Goal: Task Accomplishment & Management: Use online tool/utility

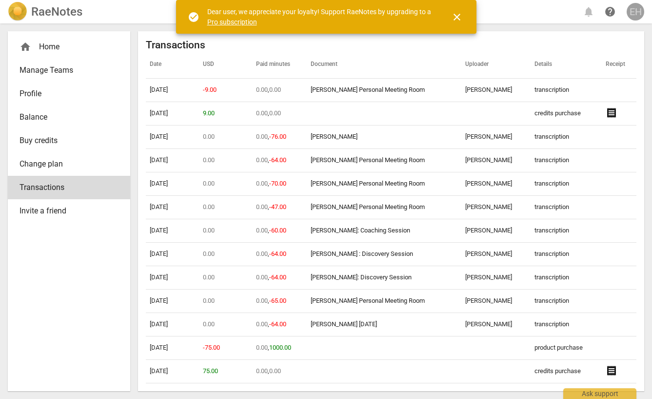
click at [637, 14] on div "EH" at bounding box center [636, 12] width 18 height 18
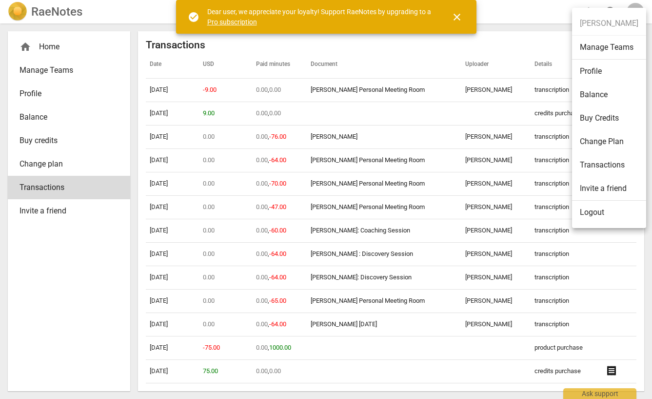
click at [59, 246] on div at bounding box center [326, 199] width 652 height 399
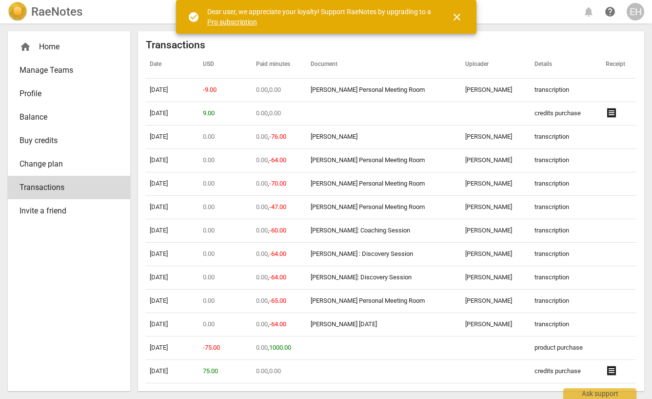
click at [55, 13] on h2 "RaeNotes" at bounding box center [56, 12] width 51 height 14
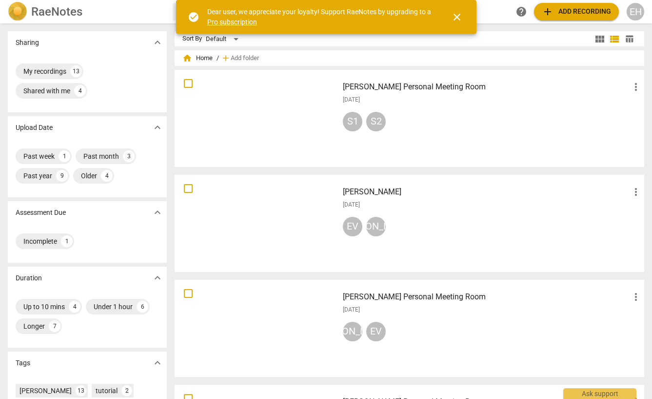
click at [452, 16] on span "close" at bounding box center [457, 17] width 12 height 12
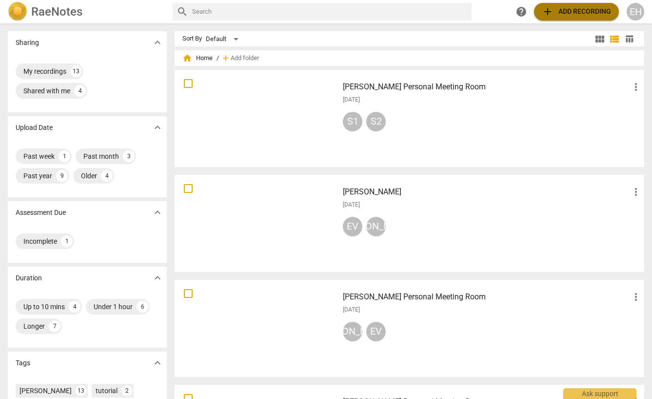
click at [571, 7] on span "add Add recording" at bounding box center [576, 12] width 69 height 12
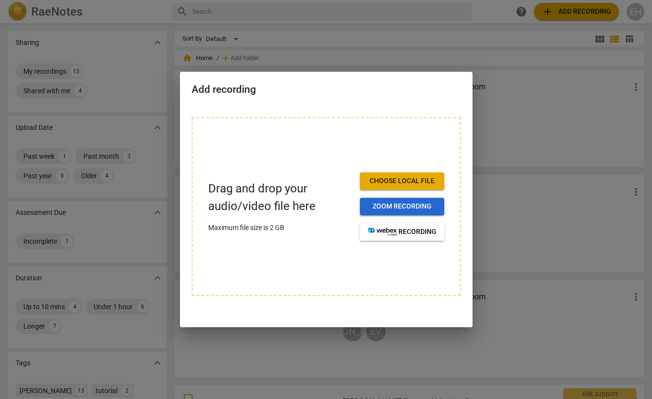
click at [399, 204] on span "Zoom recording" at bounding box center [402, 206] width 69 height 10
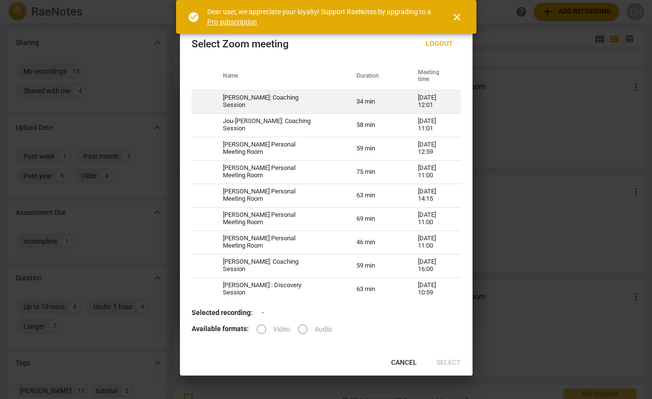
click at [332, 101] on td "[PERSON_NAME]: Coaching Session" at bounding box center [278, 101] width 134 height 23
radio input "true"
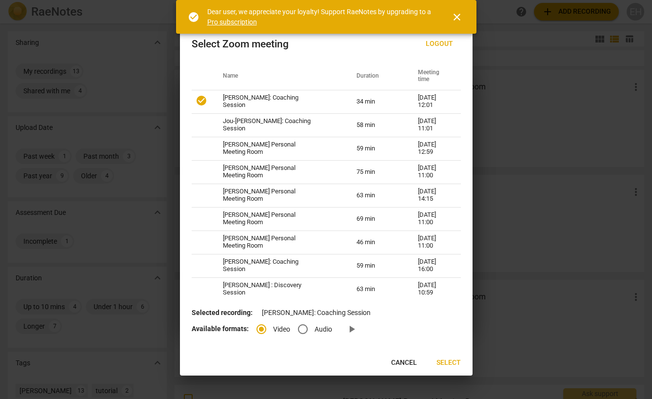
click at [442, 360] on span "Select" at bounding box center [449, 363] width 24 height 10
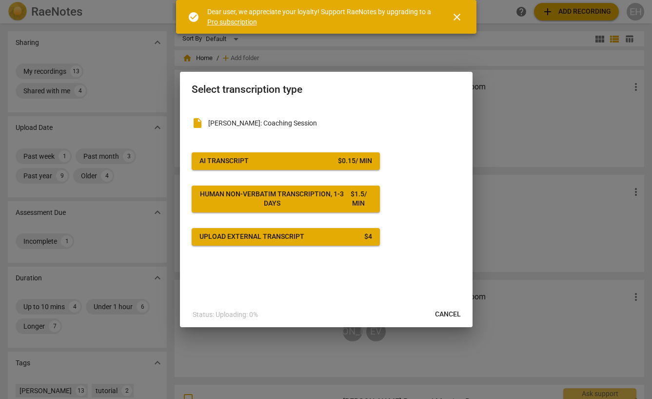
click at [334, 160] on span "AI Transcript $ 0.15 / min" at bounding box center [285, 161] width 173 height 10
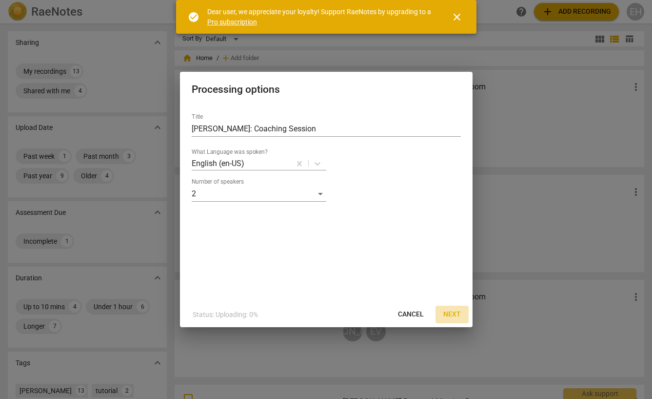
click at [449, 313] on span "Next" at bounding box center [452, 314] width 18 height 10
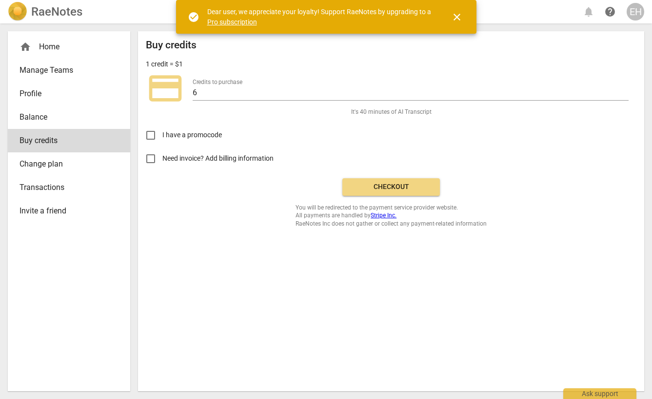
click at [376, 185] on span "Checkout" at bounding box center [391, 187] width 82 height 10
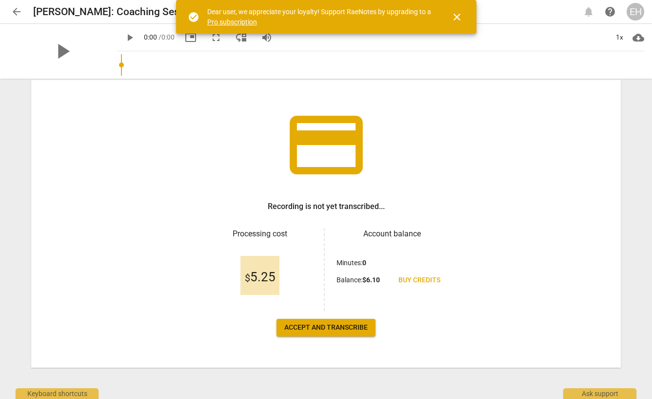
scroll to position [41, 0]
click at [336, 327] on span "Accept and transcribe" at bounding box center [325, 327] width 83 height 10
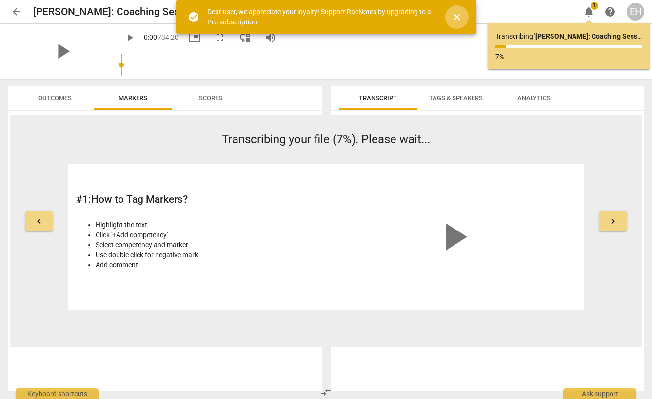
click at [454, 15] on span "close" at bounding box center [457, 17] width 12 height 12
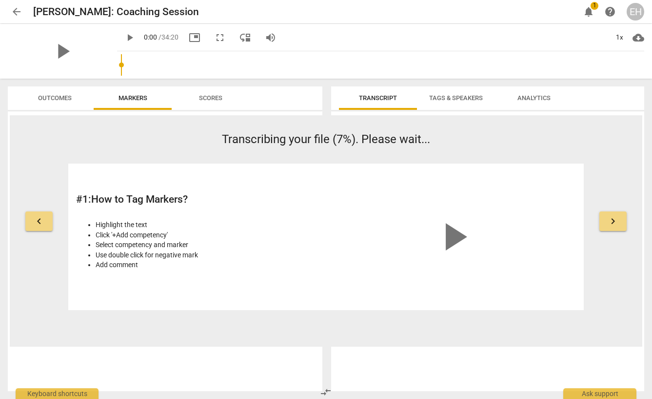
scroll to position [0, 0]
click at [588, 17] on span "notifications" at bounding box center [589, 12] width 12 height 12
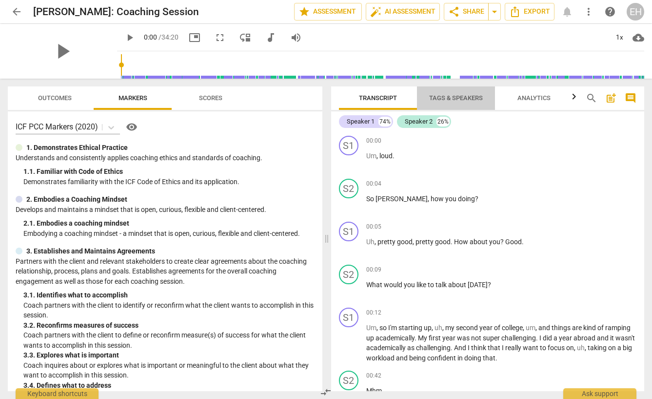
click at [456, 98] on span "Tags & Speakers" at bounding box center [456, 97] width 54 height 7
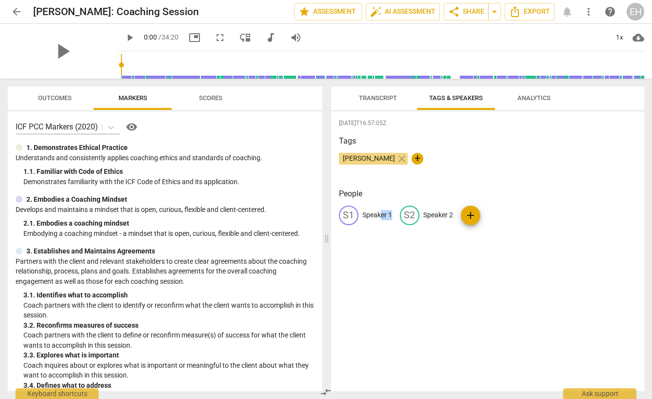
click at [381, 218] on p "Speaker 1" at bounding box center [377, 215] width 30 height 10
type input "Leo"
click at [493, 213] on p "Speaker 2" at bounding box center [502, 215] width 30 height 10
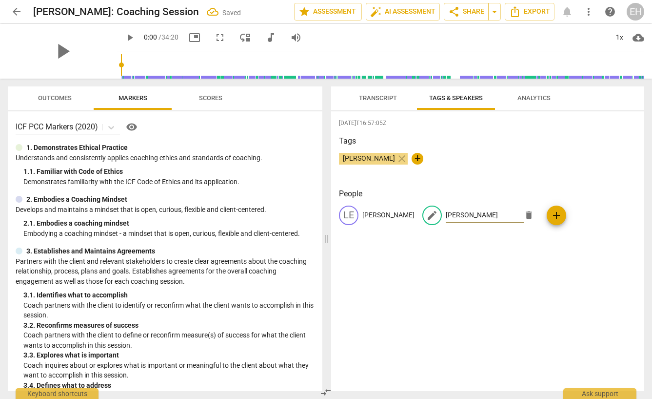
type input "Everett"
click at [548, 178] on div "Tags Everett Hoffman close +" at bounding box center [488, 157] width 298 height 45
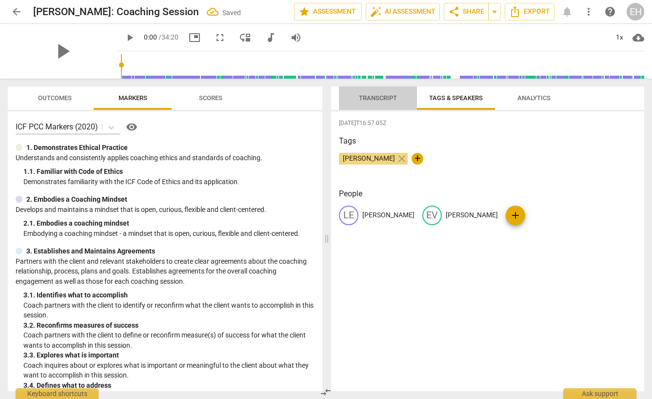
click at [374, 98] on span "Transcript" at bounding box center [378, 97] width 38 height 7
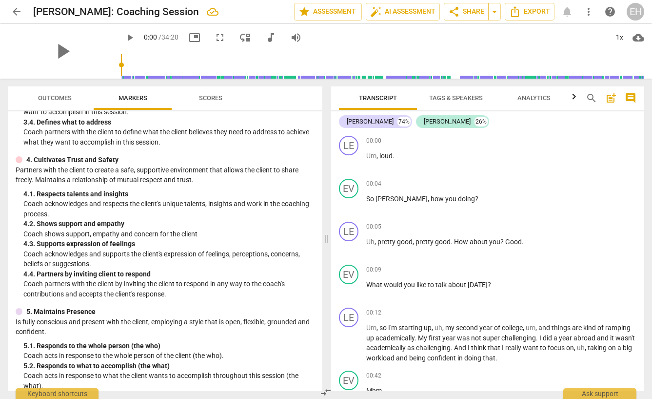
scroll to position [264, 0]
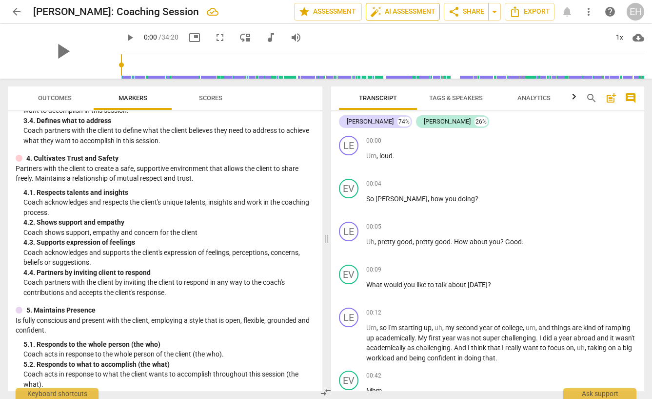
click at [381, 13] on span "auto_fix_high AI Assessment" at bounding box center [402, 12] width 65 height 12
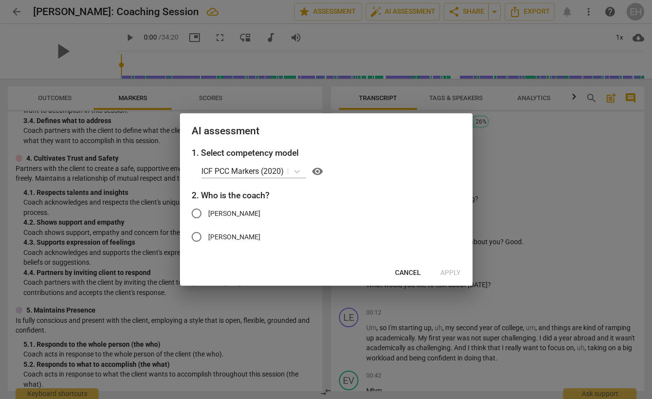
click at [196, 238] on input "Everett" at bounding box center [196, 236] width 23 height 23
radio input "true"
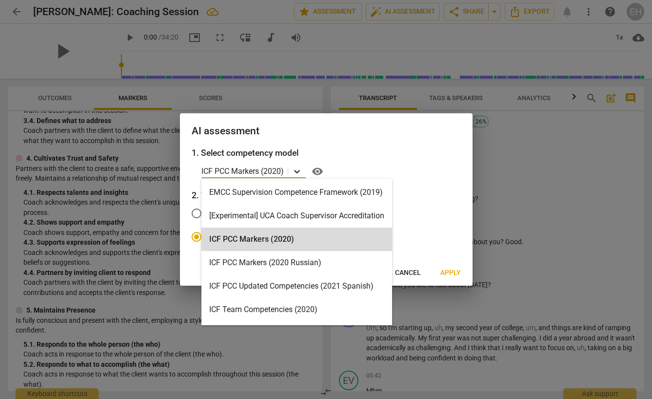
click at [297, 172] on icon at bounding box center [297, 171] width 6 height 3
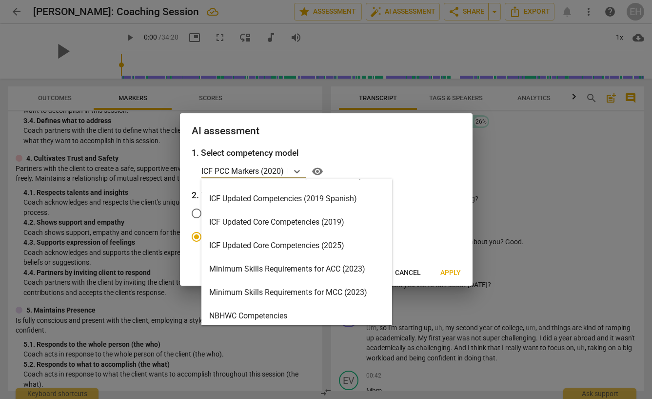
scroll to position [156, 0]
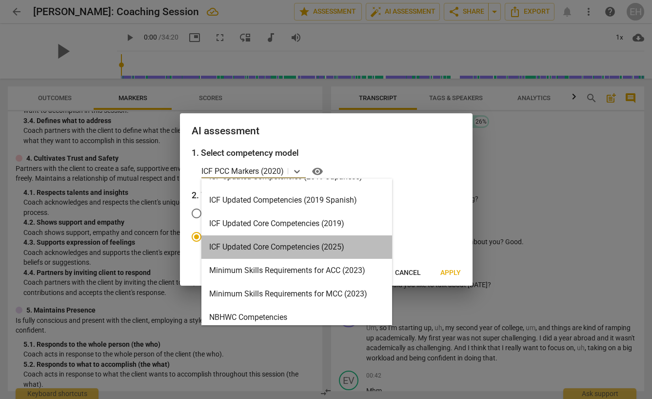
click at [269, 246] on div "ICF Updated Core Competencies (2025)" at bounding box center [296, 246] width 191 height 23
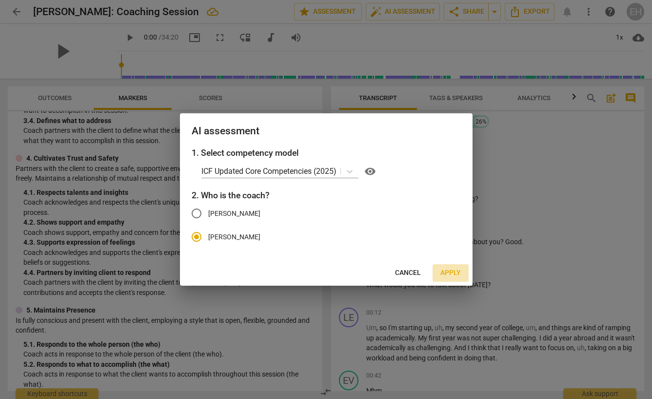
click at [452, 273] on span "Apply" at bounding box center [450, 273] width 20 height 10
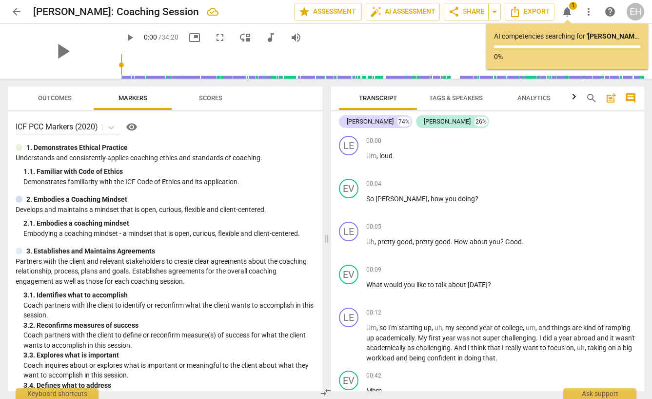
scroll to position [0, 0]
click at [496, 7] on span "arrow_drop_down" at bounding box center [495, 12] width 12 height 12
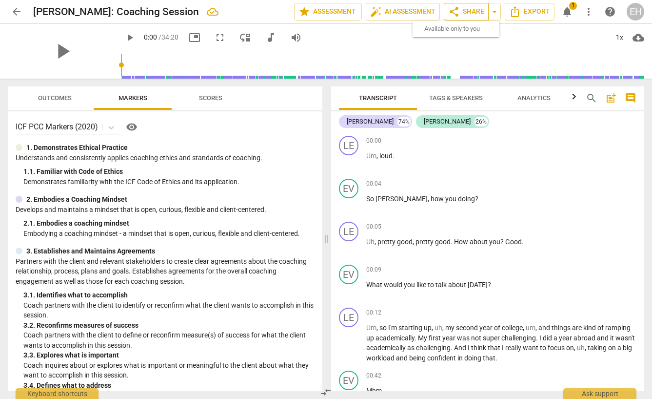
click at [477, 17] on span "share Share" at bounding box center [466, 12] width 36 height 12
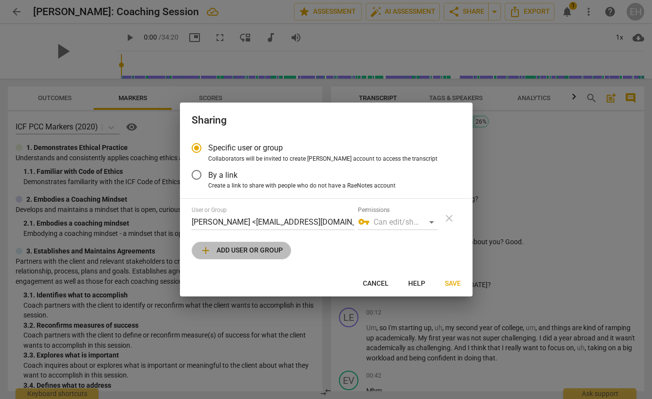
click at [266, 250] on span "add Add user or group" at bounding box center [241, 250] width 83 height 12
radio input "false"
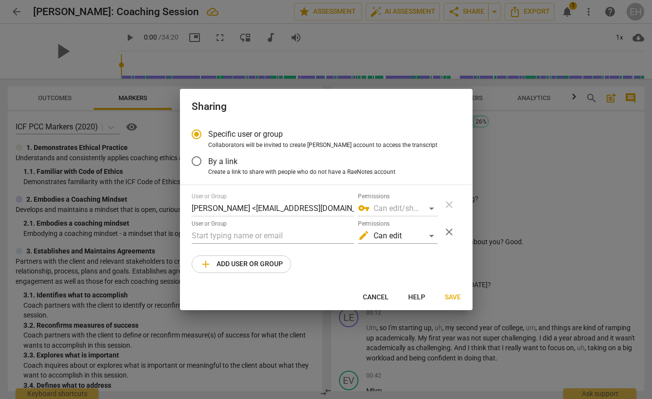
click at [267, 226] on div "User or Group" at bounding box center [273, 231] width 162 height 23
click at [265, 231] on input "text" at bounding box center [273, 236] width 162 height 16
type input "j"
type input "J"
click at [228, 234] on input "text" at bounding box center [273, 236] width 162 height 16
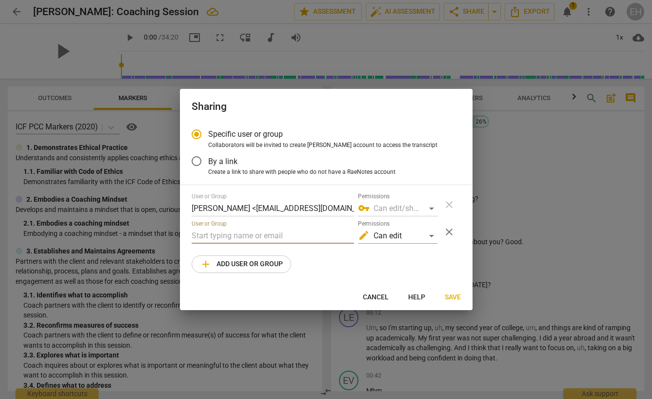
paste input "janekerschner6@gmail.com"
type input "janekerschner6@gmail.com"
click at [446, 295] on span "Save" at bounding box center [453, 297] width 16 height 10
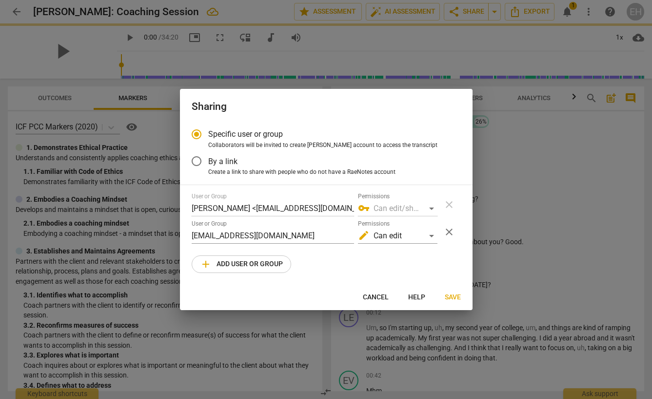
radio input "false"
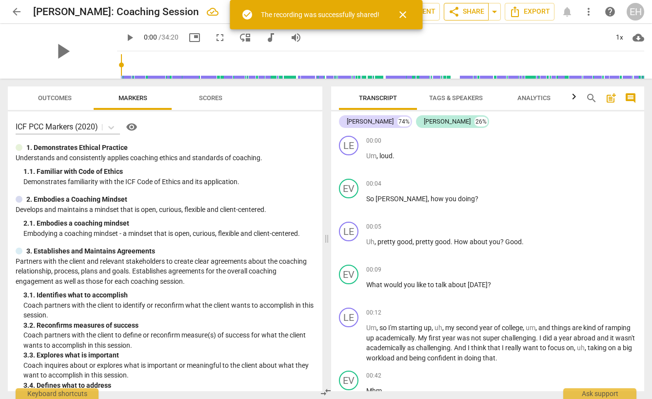
click at [468, 16] on span "share Share" at bounding box center [466, 12] width 36 height 12
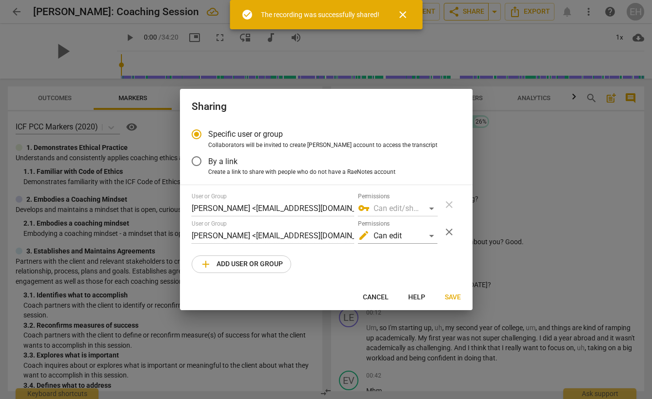
radio input "false"
click at [198, 160] on input "By a link" at bounding box center [196, 160] width 23 height 23
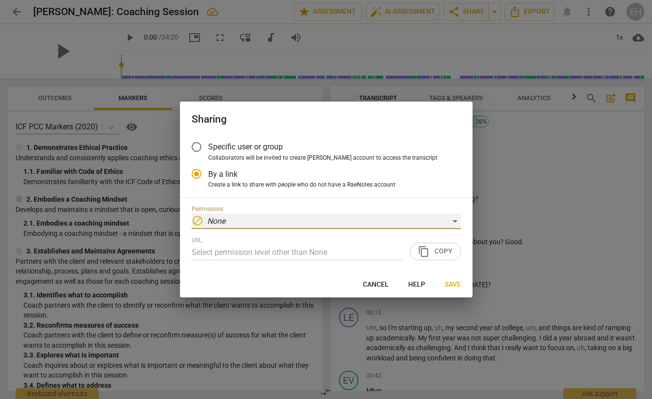
click at [340, 217] on div "block None" at bounding box center [326, 221] width 269 height 16
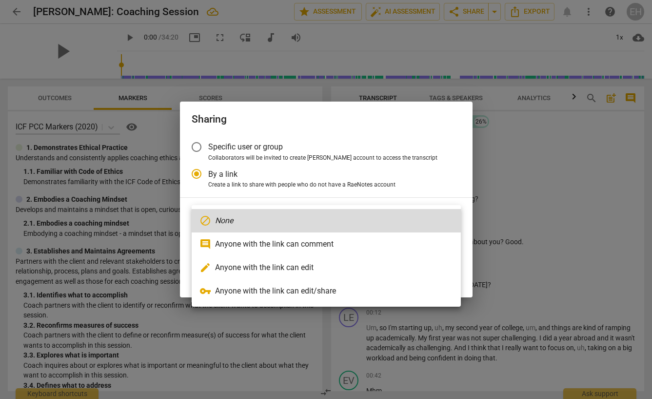
click at [309, 268] on li "edit Anyone with the link can edit" at bounding box center [326, 267] width 269 height 23
radio input "false"
type input "https://app.raenotes.com/meeting/ff1a8a4320a0454fbb1b9120a1fc767a?success=6"
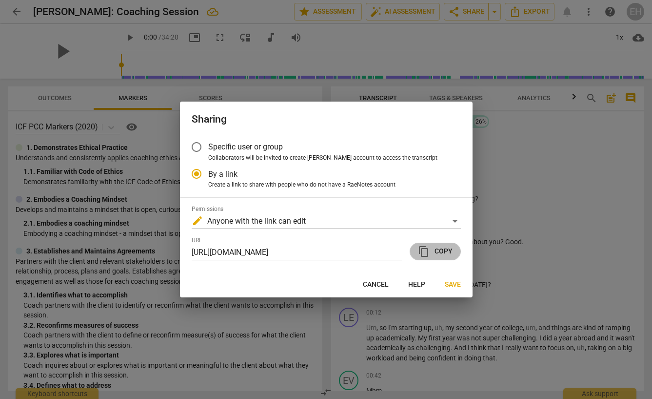
click at [439, 251] on span "content_copy Copy" at bounding box center [435, 251] width 35 height 12
click at [378, 281] on span "Cancel" at bounding box center [376, 284] width 26 height 10
radio input "false"
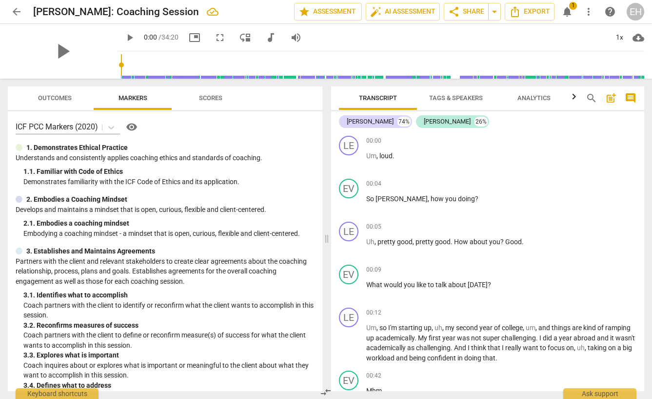
click at [577, 99] on icon "button" at bounding box center [574, 97] width 12 height 12
click at [570, 102] on div at bounding box center [574, 96] width 8 height 20
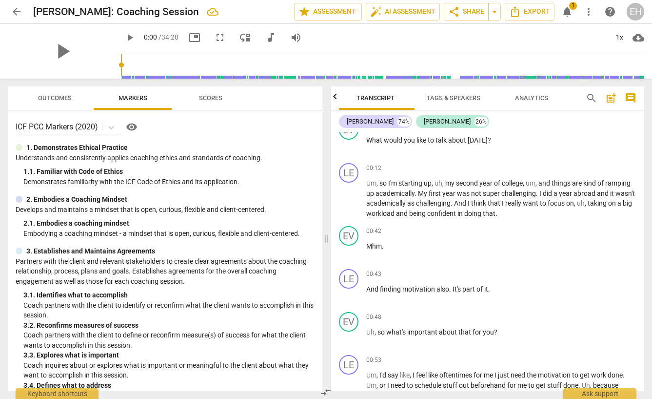
scroll to position [148, 0]
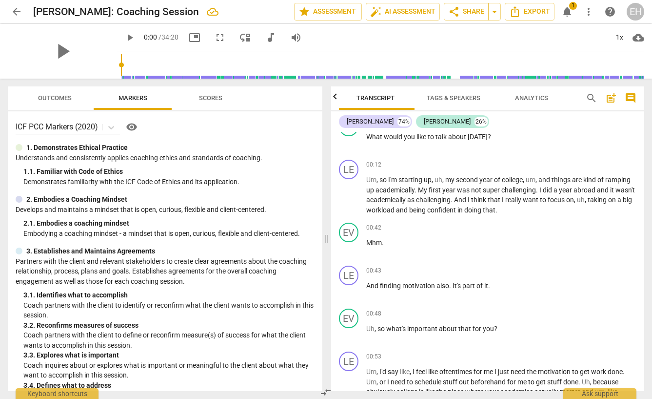
click at [568, 17] on span "notifications" at bounding box center [567, 12] width 12 height 12
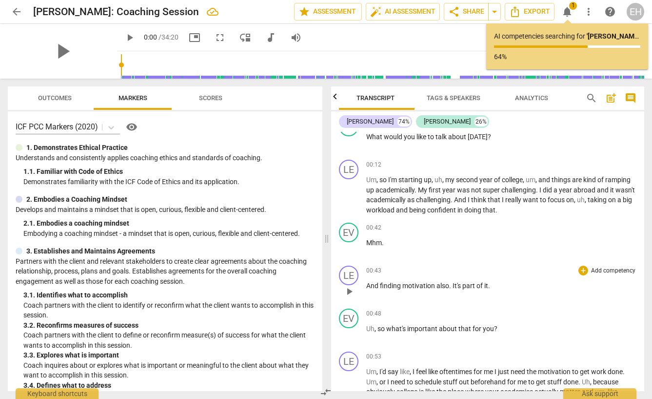
click at [523, 282] on p "And finding motivation also . It's part of it ." at bounding box center [501, 285] width 271 height 10
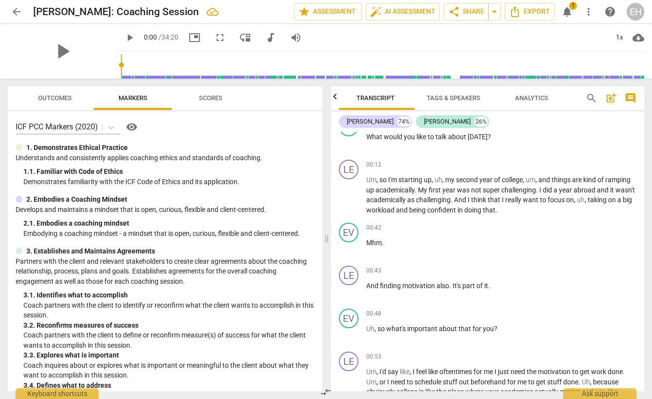
click at [571, 11] on span "notifications" at bounding box center [567, 12] width 12 height 12
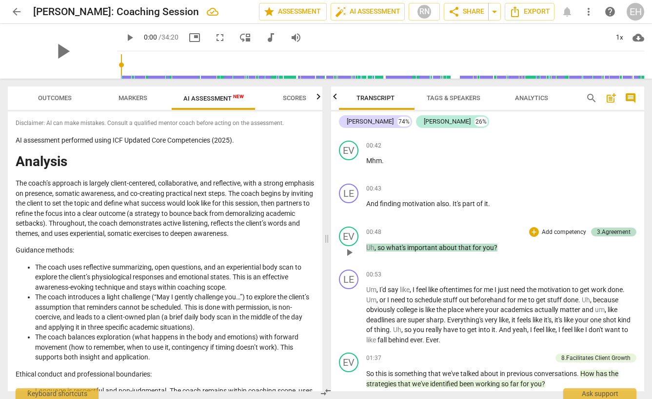
scroll to position [227, 0]
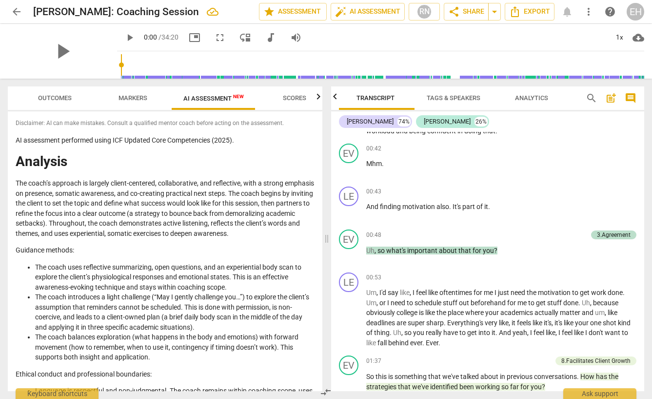
click at [209, 101] on span "AI Assessment New" at bounding box center [213, 98] width 60 height 7
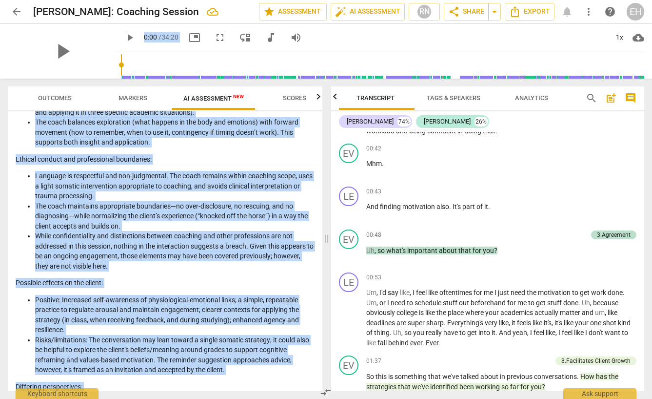
scroll to position [0, 0]
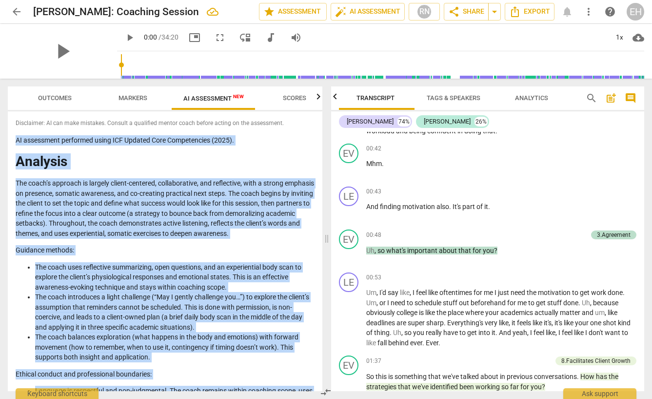
drag, startPoint x: 186, startPoint y: 379, endPoint x: 3, endPoint y: 138, distance: 302.4
click at [3, 138] on div "Outcomes Markers AI Assessment New Scores Disclaimer: AI can make mistakes. Con…" at bounding box center [163, 239] width 326 height 320
copy div "AI assessment performed using ICF Updated Core Competencies (2025). Analysis Th…"
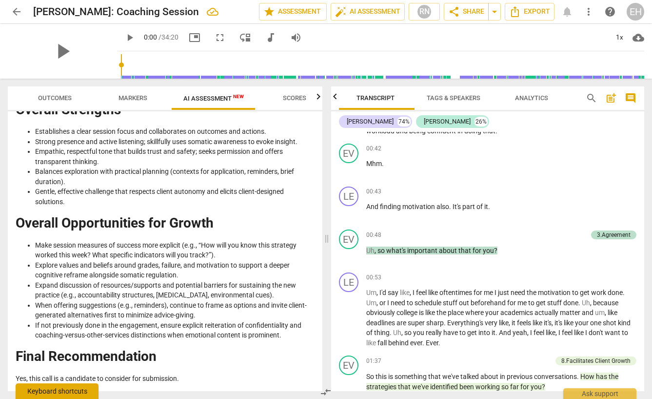
click at [47, 396] on div "Keyboard shortcuts" at bounding box center [57, 391] width 83 height 16
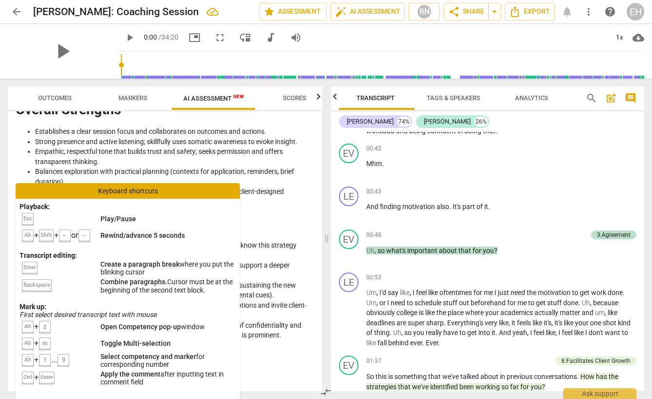
click at [292, 205] on li "Gentle, effective challenge that respects client autonomy and elicits client-de…" at bounding box center [174, 196] width 279 height 20
click at [225, 194] on div "Keyboard shortcuts" at bounding box center [128, 191] width 224 height 16
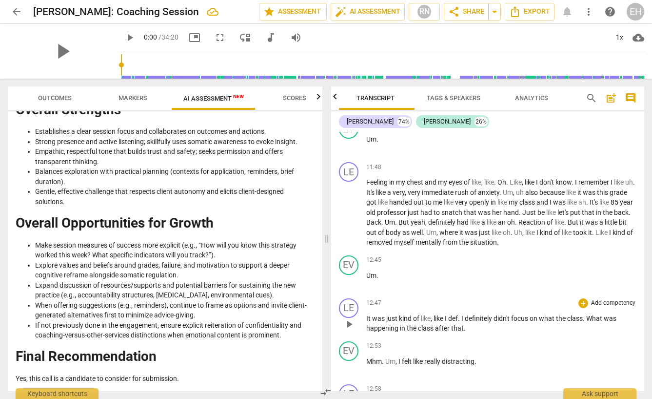
scroll to position [2216, 0]
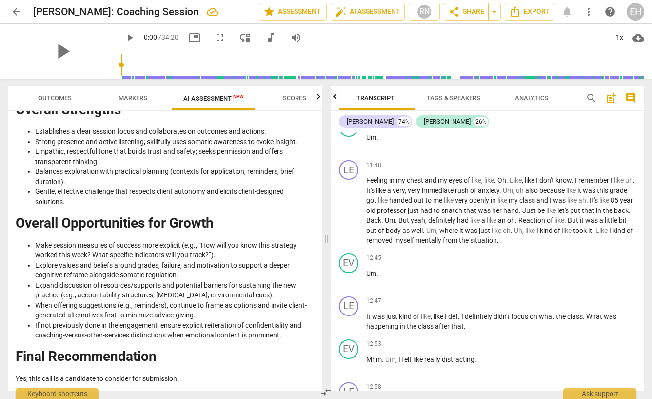
click at [70, 60] on div "play_arrow" at bounding box center [62, 51] width 109 height 55
click at [58, 50] on span "play_arrow" at bounding box center [62, 51] width 25 height 25
click at [71, 44] on div "pause" at bounding box center [62, 51] width 109 height 55
click at [62, 47] on span "pause" at bounding box center [62, 51] width 25 height 25
click at [124, 35] on span "play_arrow" at bounding box center [130, 38] width 12 height 12
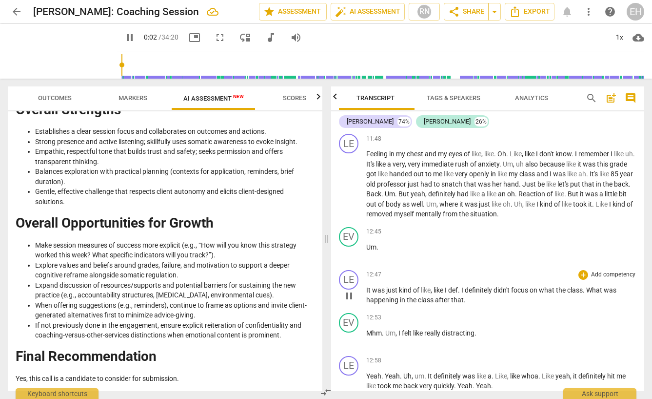
scroll to position [2243, 0]
click at [400, 285] on span "kind" at bounding box center [406, 289] width 14 height 8
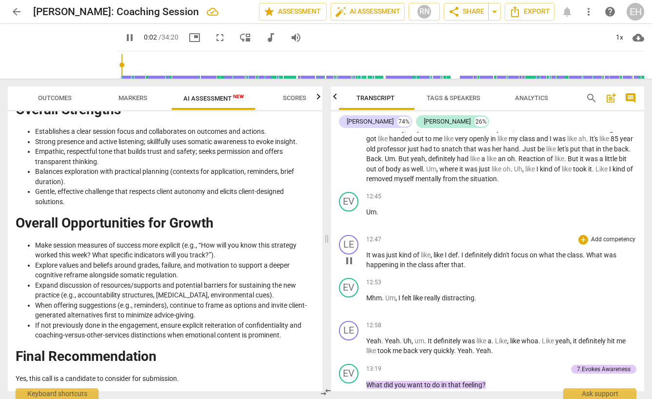
scroll to position [2279, 0]
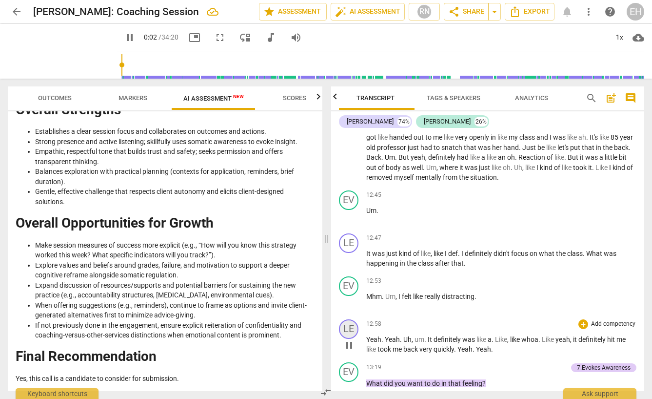
click at [350, 319] on div "LE" at bounding box center [349, 329] width 20 height 20
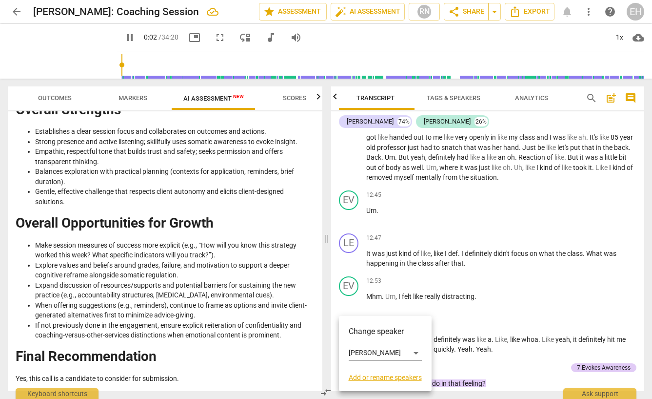
click at [452, 312] on div at bounding box center [326, 199] width 652 height 399
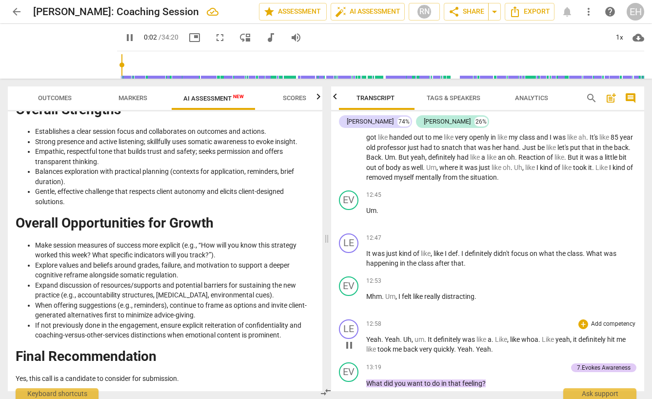
click at [378, 335] on span "Yeah" at bounding box center [373, 339] width 15 height 8
click at [347, 339] on span "pause" at bounding box center [349, 345] width 12 height 12
click at [121, 31] on button "play_arrow" at bounding box center [130, 38] width 18 height 18
type input "778"
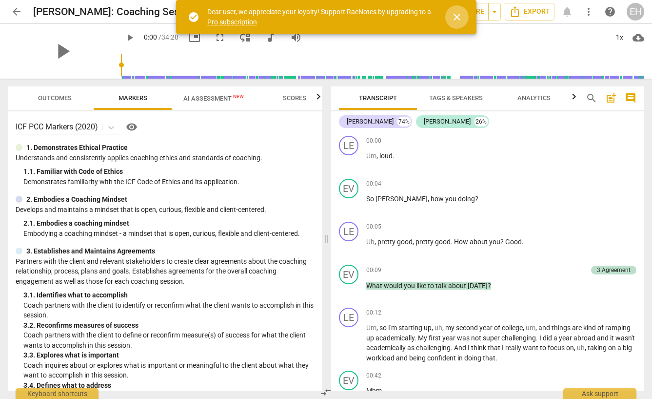
click at [459, 21] on span "close" at bounding box center [457, 17] width 12 height 12
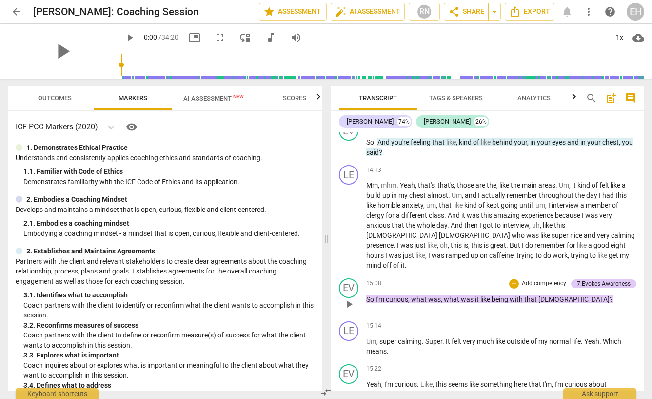
scroll to position [2810, 0]
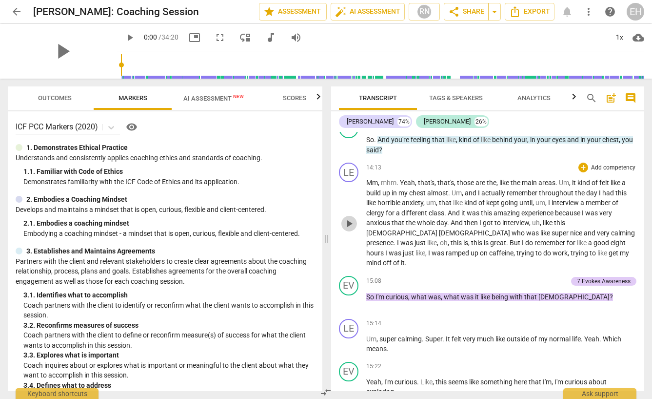
click at [348, 218] on span "play_arrow" at bounding box center [349, 224] width 12 height 12
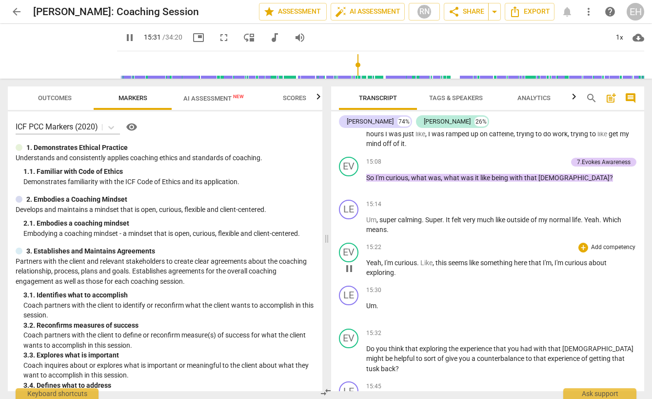
scroll to position [2939, 0]
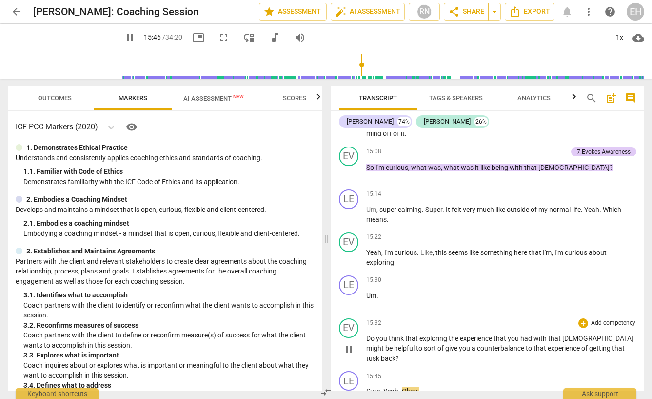
click at [381, 354] on span "tusk" at bounding box center [373, 358] width 15 height 8
type input "947"
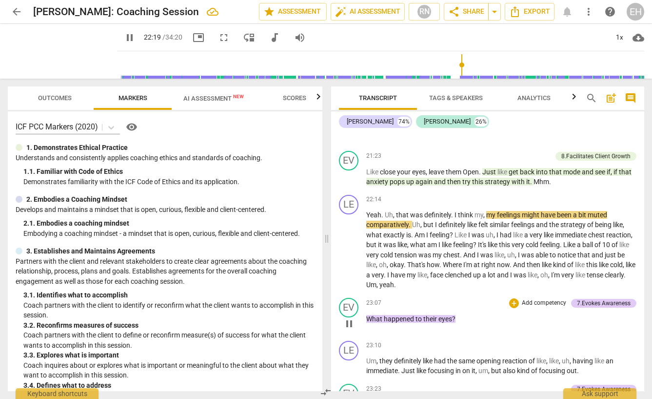
scroll to position [4405, 0]
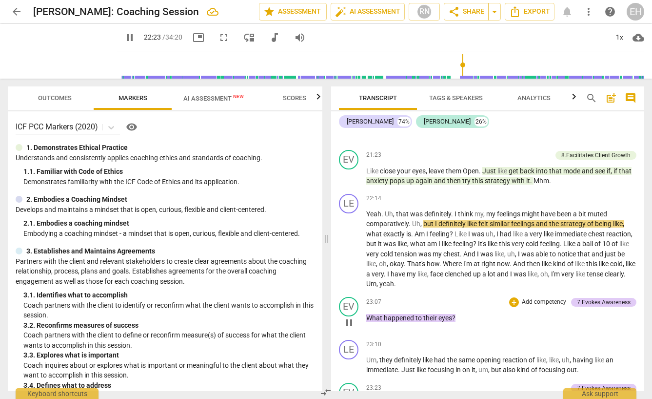
click at [373, 314] on span "What" at bounding box center [375, 318] width 18 height 8
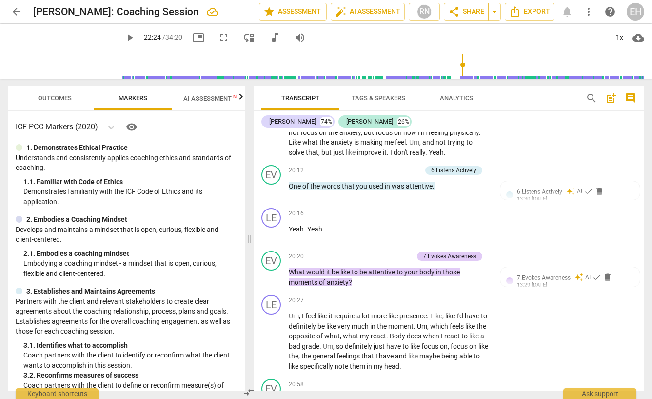
scroll to position [5164, 0]
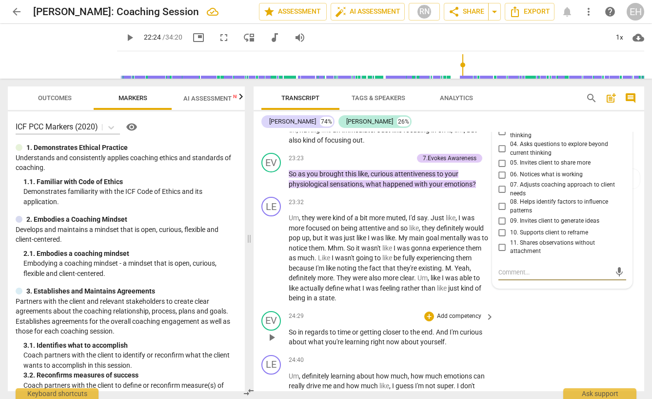
click at [517, 327] on div "EV play_arrow pause 24:29 + Add competency keyboard_arrow_right So in regards t…" at bounding box center [449, 329] width 391 height 44
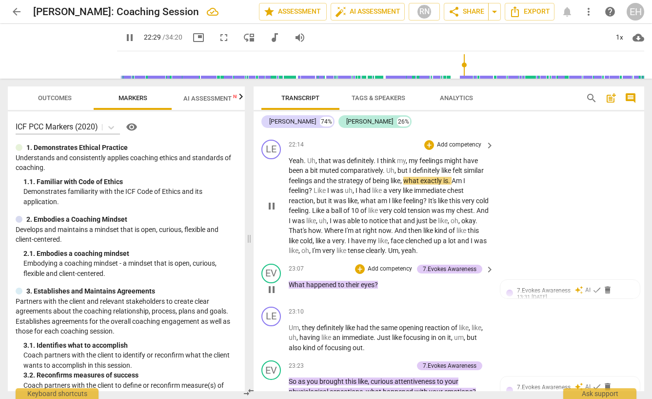
scroll to position [4970, 0]
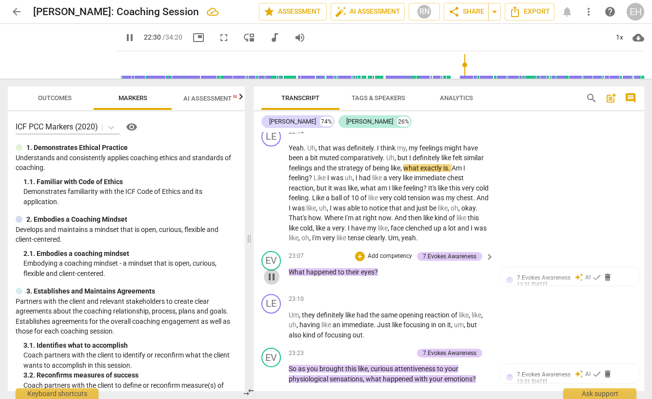
click at [273, 271] on span "pause" at bounding box center [272, 277] width 12 height 12
click at [273, 271] on span "play_arrow" at bounding box center [272, 277] width 12 height 12
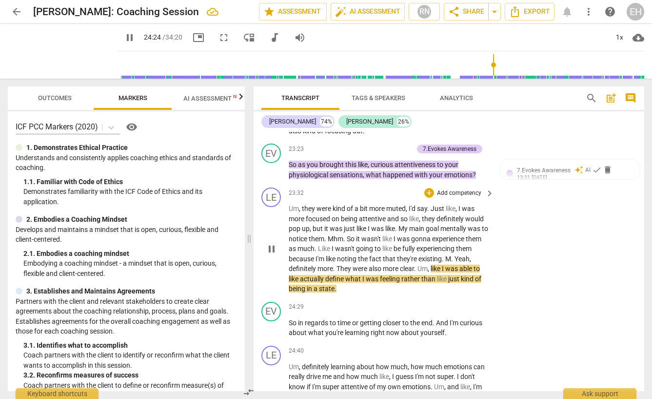
scroll to position [5174, 0]
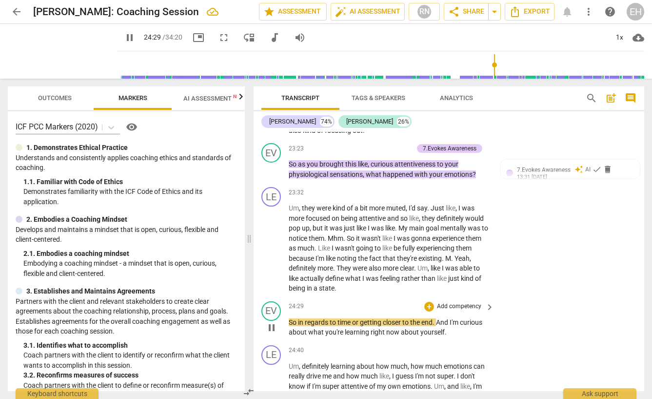
click at [360, 318] on span "or" at bounding box center [356, 322] width 8 height 8
type input "1471"
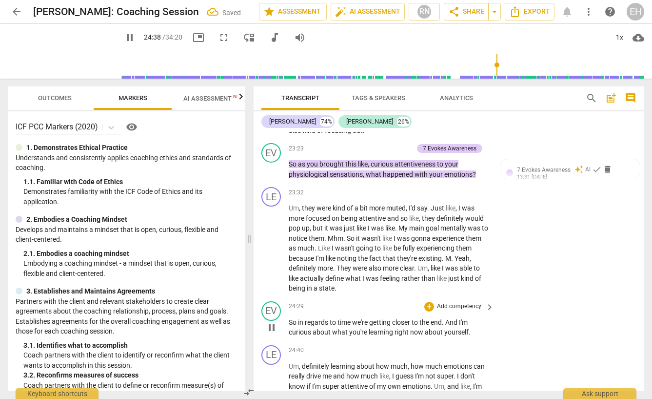
click at [532, 320] on div "EV play_arrow pause 24:29 + Add competency keyboard_arrow_right So in regards t…" at bounding box center [449, 319] width 391 height 44
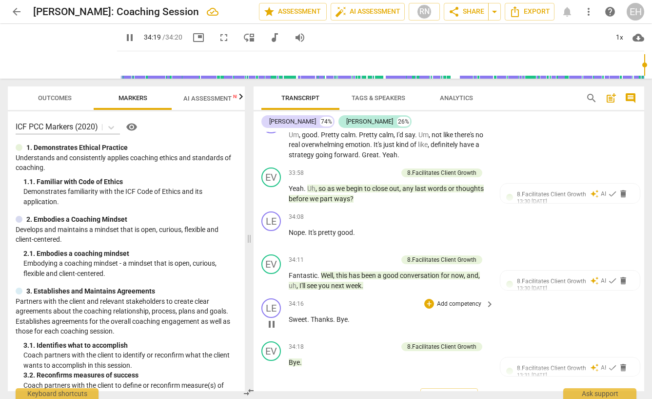
scroll to position [0, 0]
type input "2060"
